Goal: Task Accomplishment & Management: Manage account settings

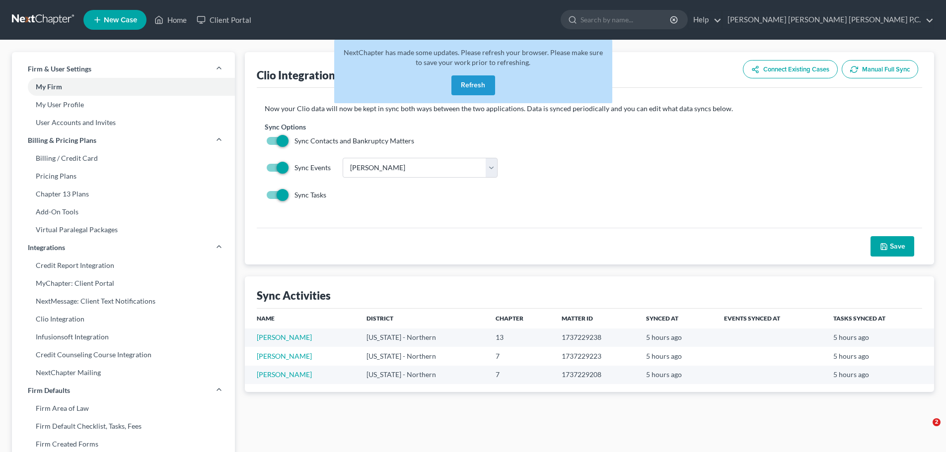
select select "14"
click at [262, 355] on link "[PERSON_NAME]" at bounding box center [284, 356] width 55 height 8
click at [270, 373] on link "Smith, Brian" at bounding box center [284, 374] width 55 height 8
click at [475, 84] on button "Refresh" at bounding box center [473, 85] width 44 height 20
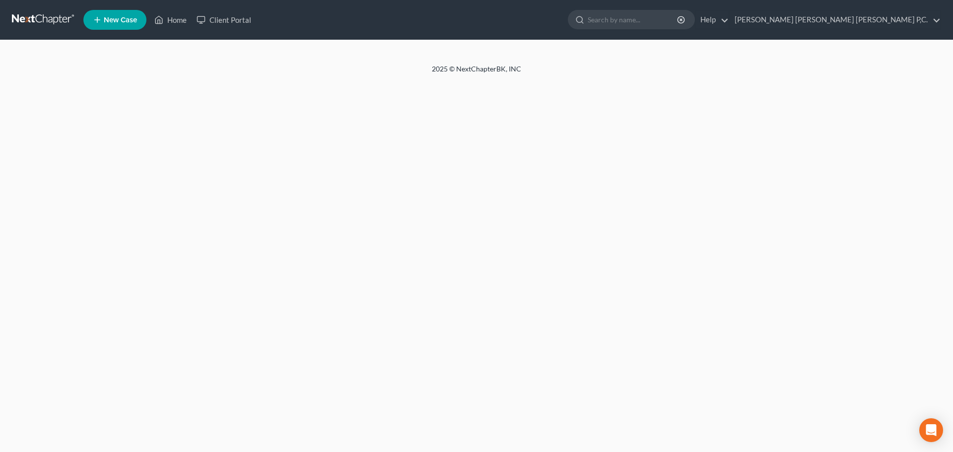
select select "0"
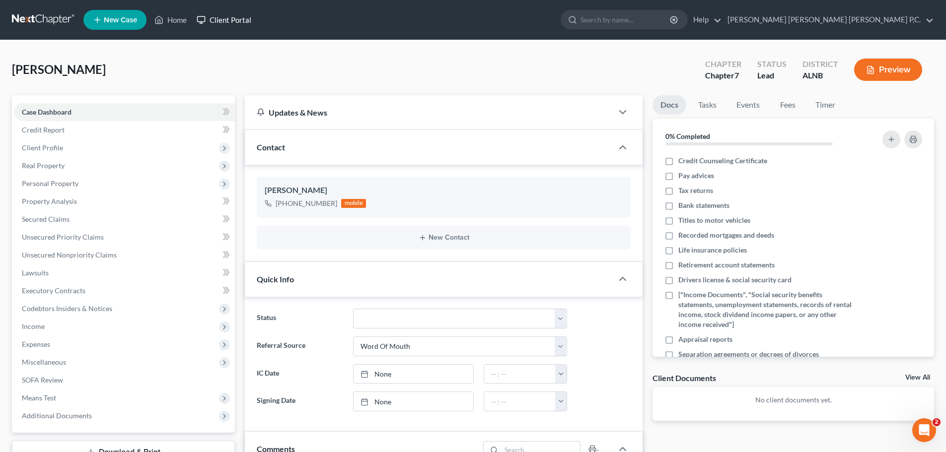
click at [244, 20] on link "Client Portal" at bounding box center [224, 20] width 65 height 18
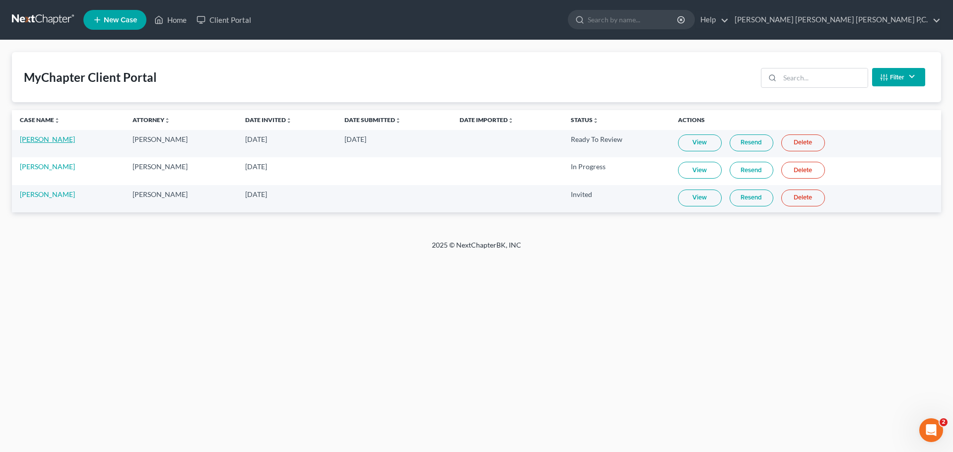
click at [36, 140] on link "Brian Smith" at bounding box center [47, 139] width 55 height 8
select select "10"
select select "0"
click at [687, 142] on link "View" at bounding box center [700, 143] width 44 height 17
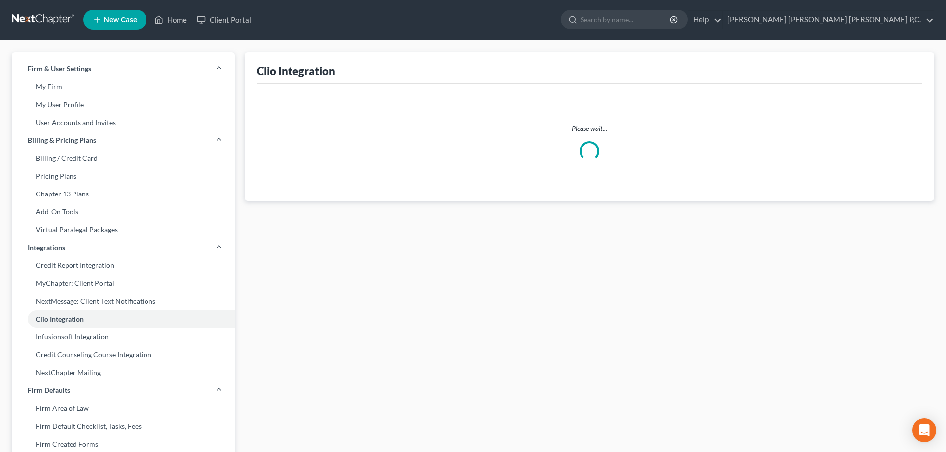
select select "14"
